Goal: Find specific page/section: Find specific page/section

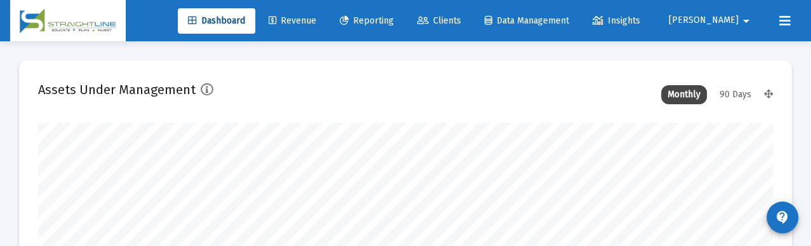
click at [461, 16] on span "Clients" at bounding box center [439, 20] width 44 height 11
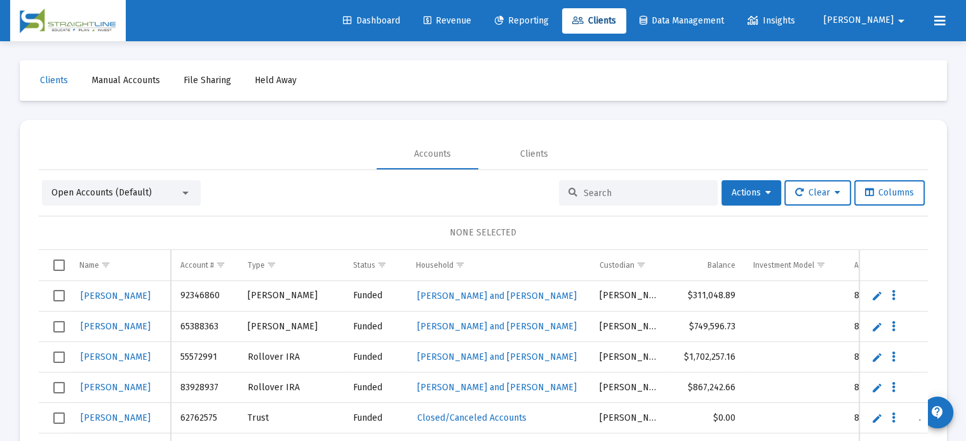
click at [603, 185] on div at bounding box center [638, 192] width 159 height 25
click at [602, 192] on input at bounding box center [646, 193] width 124 height 11
click at [586, 188] on input at bounding box center [646, 193] width 124 height 11
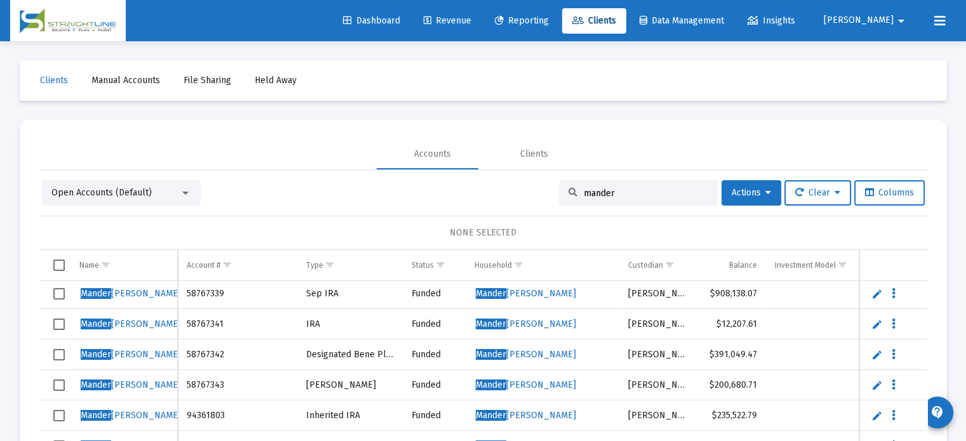
scroll to position [127, 0]
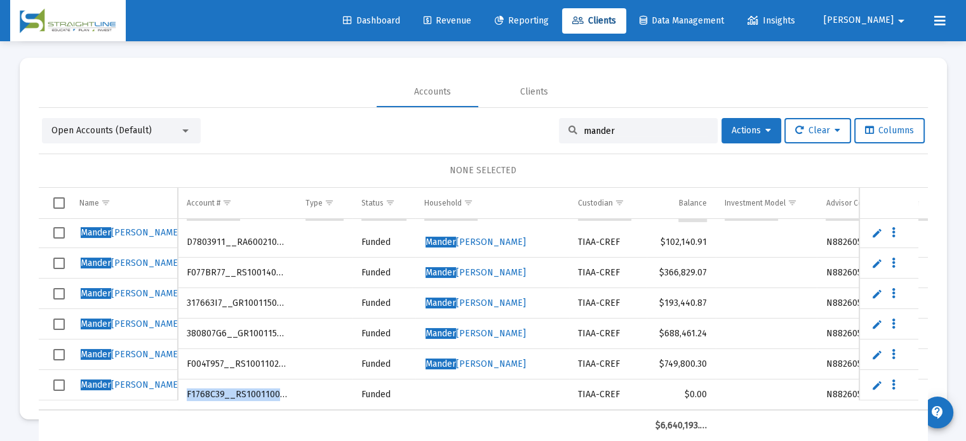
drag, startPoint x: 187, startPoint y: 385, endPoint x: 304, endPoint y: 387, distance: 116.8
click at [304, 387] on tr "[PERSON_NAME] [PERSON_NAME] F1768C39__RS1001100275 Funded TIAA-CREF $0.00 N8826…" at bounding box center [584, 395] width 1091 height 30
click at [287, 332] on td "380807G6__GR1001150107" at bounding box center [237, 334] width 118 height 30
click at [199, 380] on td "F1768C39__RS1001100275" at bounding box center [237, 395] width 118 height 30
drag, startPoint x: 187, startPoint y: 385, endPoint x: 291, endPoint y: 385, distance: 103.5
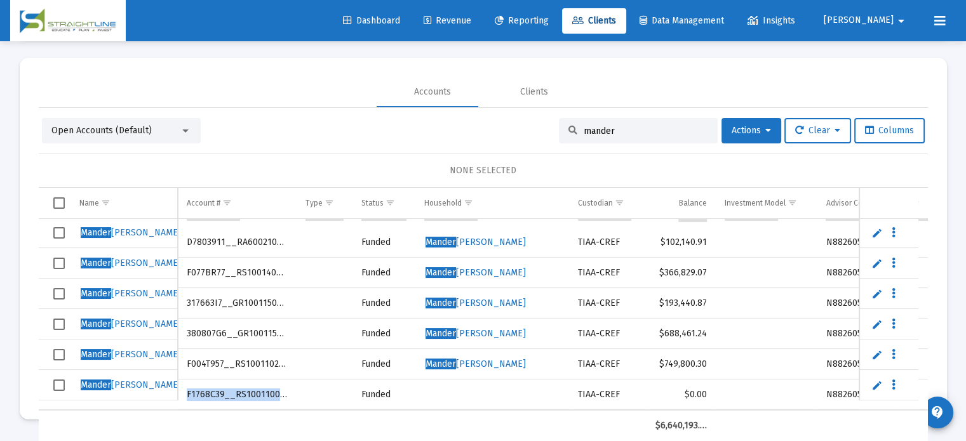
click at [291, 385] on td "F1768C39__RS1001100275" at bounding box center [237, 395] width 118 height 30
copy td "F1768C39__RS1001100275"
click at [615, 134] on input "mander" at bounding box center [646, 131] width 124 height 11
drag, startPoint x: 601, startPoint y: 131, endPoint x: 542, endPoint y: 125, distance: 59.3
click at [559, 125] on div "mander" at bounding box center [638, 130] width 159 height 25
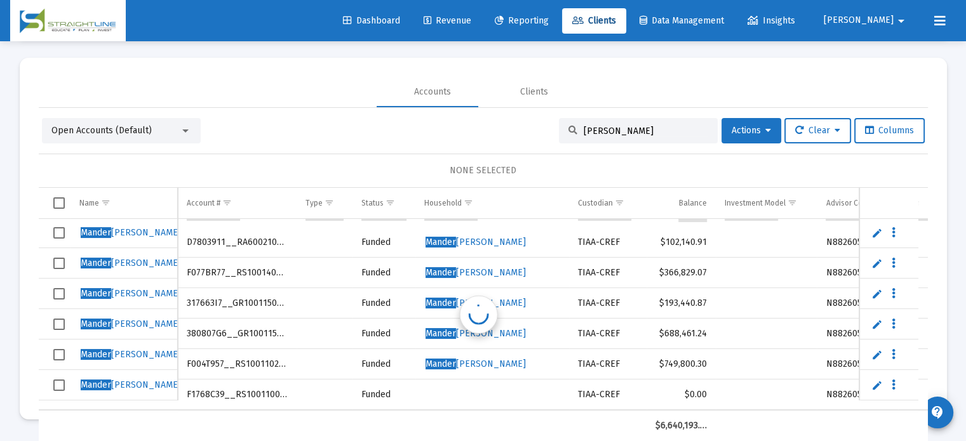
scroll to position [0, 0]
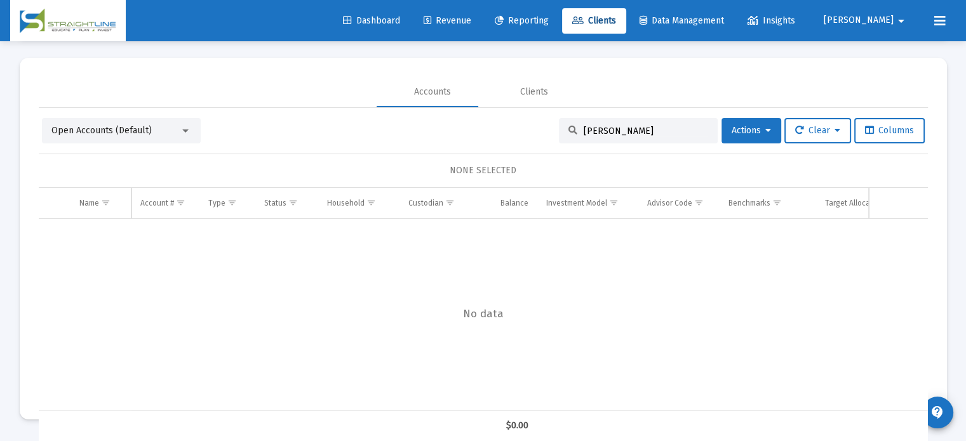
drag, startPoint x: 629, startPoint y: 131, endPoint x: 481, endPoint y: 127, distance: 148.0
click at [481, 127] on div "Open Accounts (Default) [PERSON_NAME] Actions Clear Columns" at bounding box center [483, 130] width 883 height 25
drag, startPoint x: 568, startPoint y: 132, endPoint x: 671, endPoint y: 149, distance: 104.9
click at [671, 149] on div "Open Accounts (Default) [PERSON_NAME] stj Actions Clear Columns NONE SELECTED N…" at bounding box center [483, 280] width 889 height 324
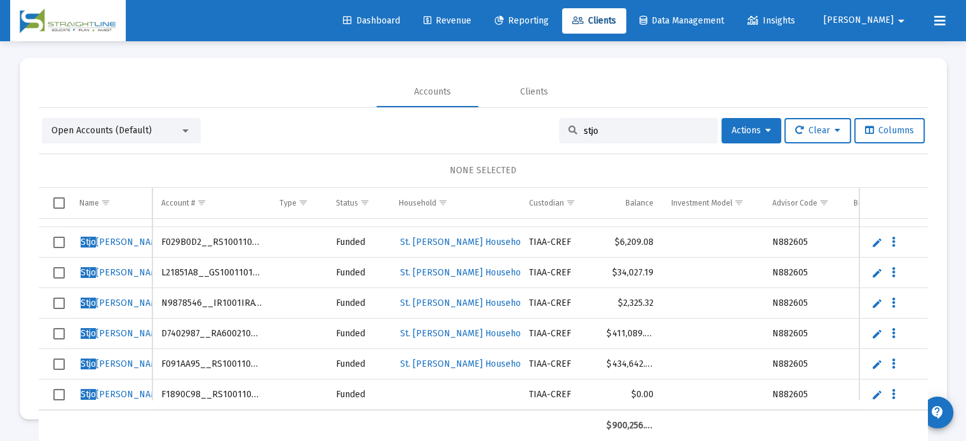
scroll to position [31, 0]
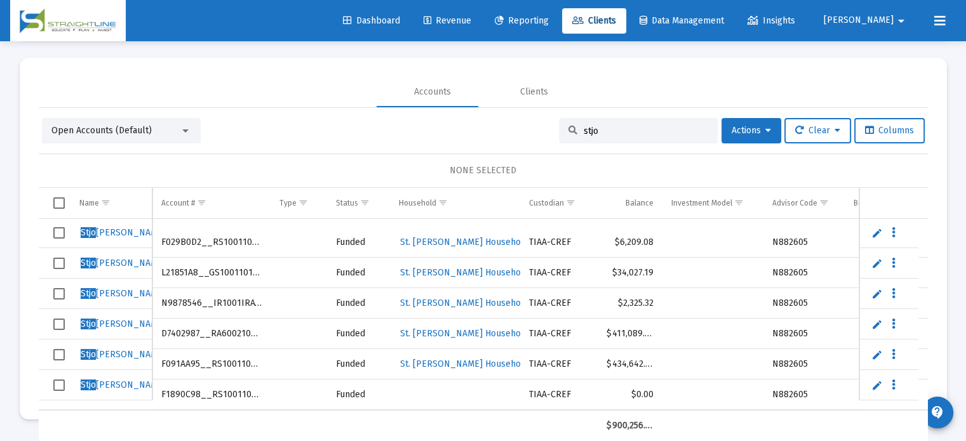
type input "stjo"
drag, startPoint x: 160, startPoint y: 380, endPoint x: 270, endPoint y: 385, distance: 110.6
click at [270, 385] on tr "Stjo hn, [PERSON_NAME] F1890C98__RS1001100275 Funded TIAA-CREF $0.00 N882605" at bounding box center [558, 395] width 1038 height 30
copy td "F1890C98__RS1001100275"
click at [271, 390] on td "Data grid" at bounding box center [298, 395] width 57 height 30
